Goal: Task Accomplishment & Management: Complete application form

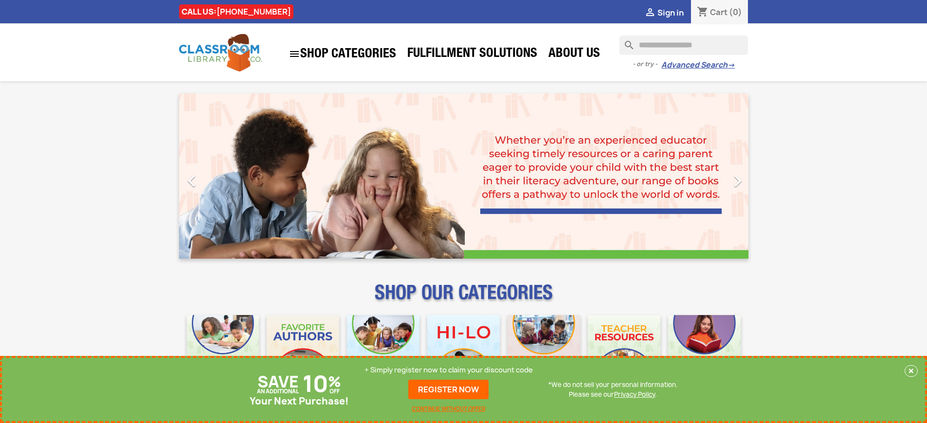
click at [449, 370] on p "+ Simply register now to claim your discount code" at bounding box center [449, 371] width 168 height 10
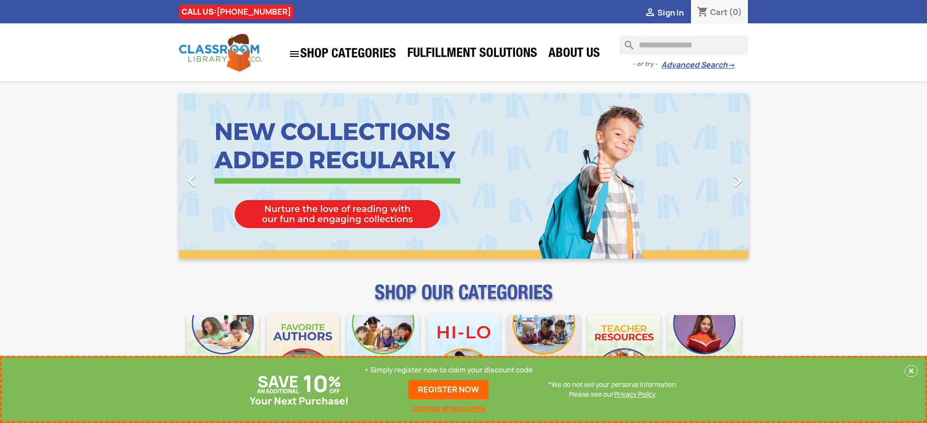
click at [449, 370] on p "+ Simply register now to claim your discount code" at bounding box center [449, 371] width 168 height 10
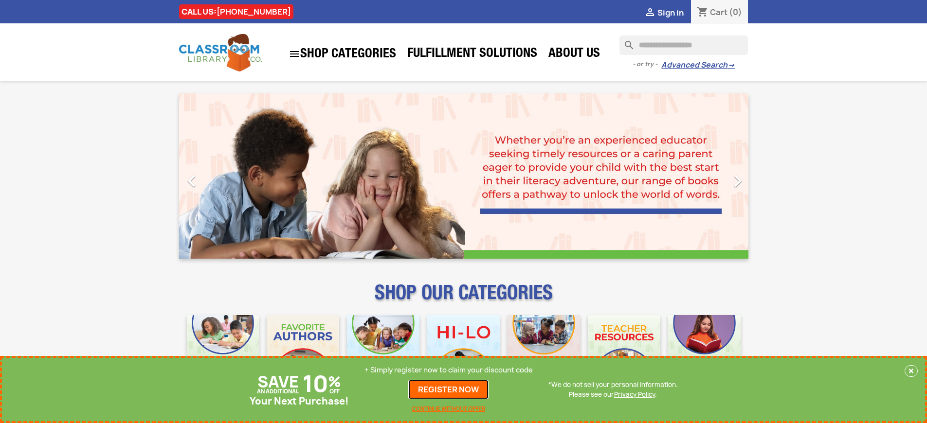
click at [449, 390] on link "REGISTER NOW" at bounding box center [448, 389] width 80 height 19
click at [449, 370] on p "+ Simply register now to claim your discount code" at bounding box center [449, 371] width 168 height 10
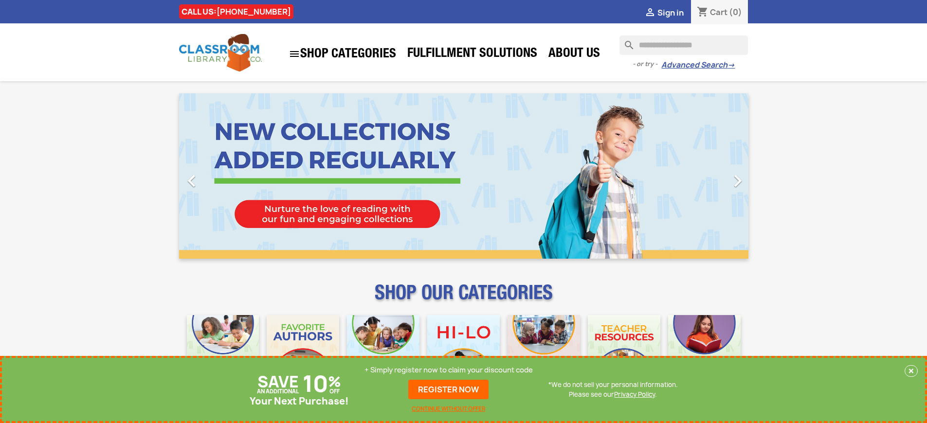
click at [449, 370] on p "+ Simply register now to claim your discount code" at bounding box center [449, 371] width 168 height 10
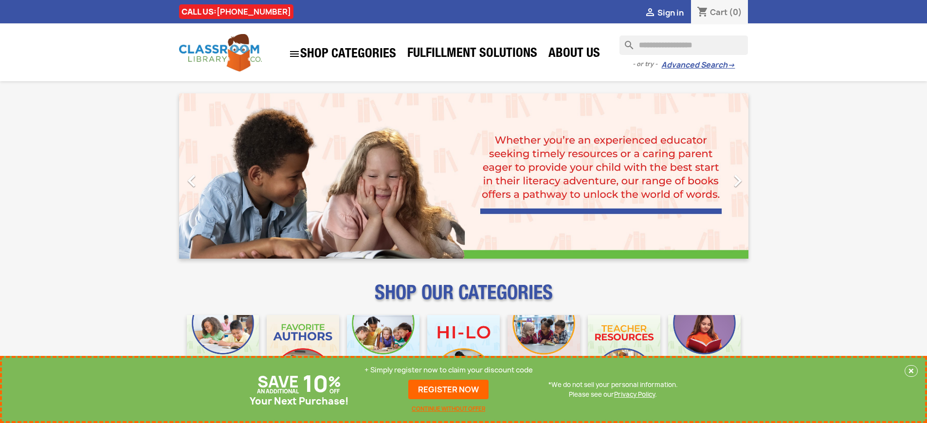
click at [449, 370] on p "+ Simply register now to claim your discount code" at bounding box center [449, 371] width 168 height 10
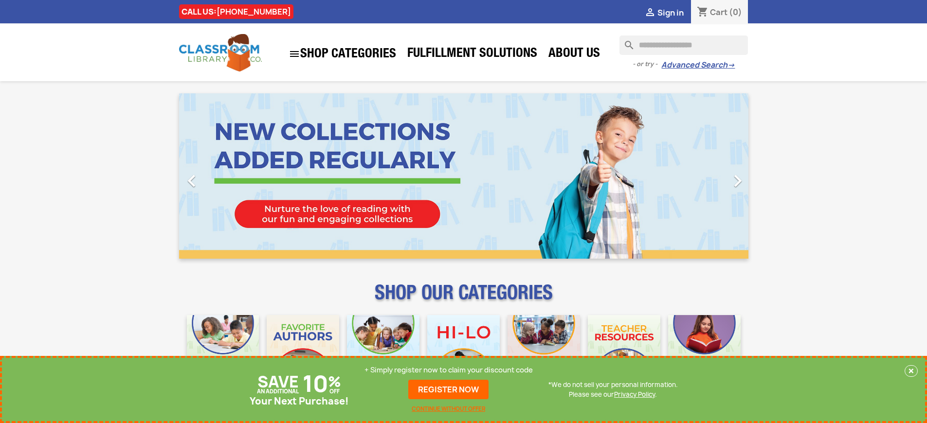
click at [449, 370] on p "+ Simply register now to claim your discount code" at bounding box center [449, 371] width 168 height 10
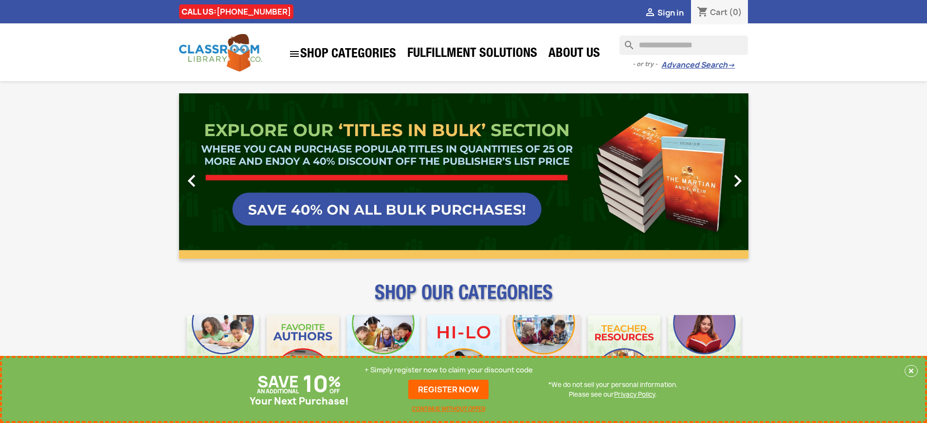
click at [449, 390] on link "REGISTER NOW" at bounding box center [448, 389] width 80 height 19
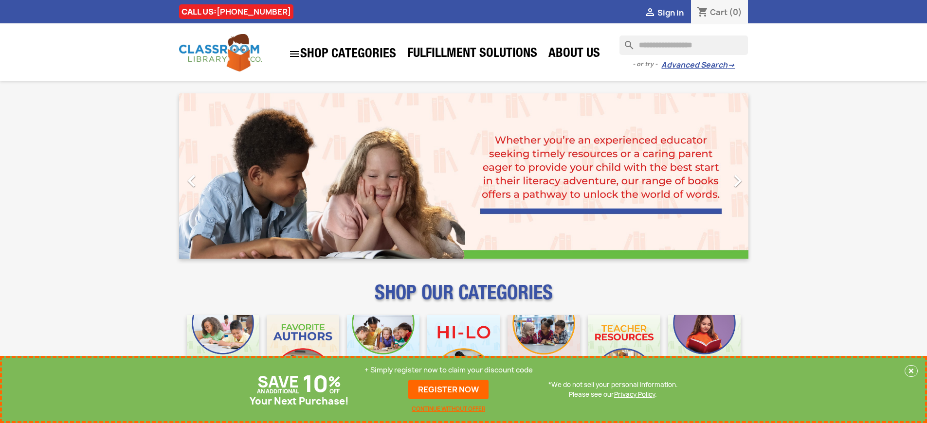
click at [449, 370] on p "+ Simply register now to claim your discount code" at bounding box center [449, 371] width 168 height 10
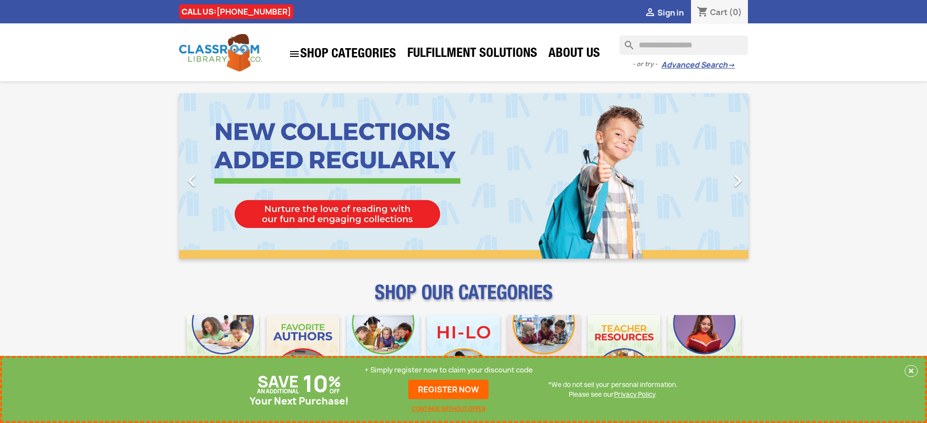
click at [449, 370] on p "+ Simply register now to claim your discount code" at bounding box center [449, 371] width 168 height 10
click at [449, 390] on link "REGISTER NOW" at bounding box center [448, 389] width 80 height 19
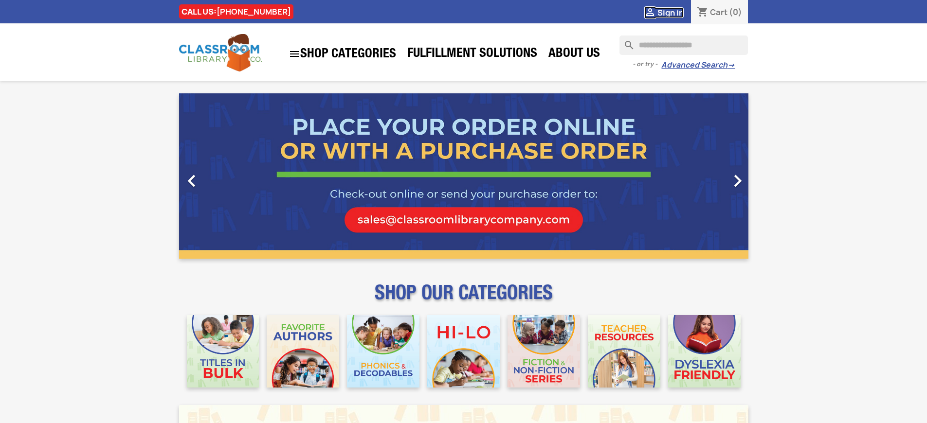
click at [670, 12] on span "Sign in" at bounding box center [671, 12] width 26 height 11
